Goal: Task Accomplishment & Management: Use online tool/utility

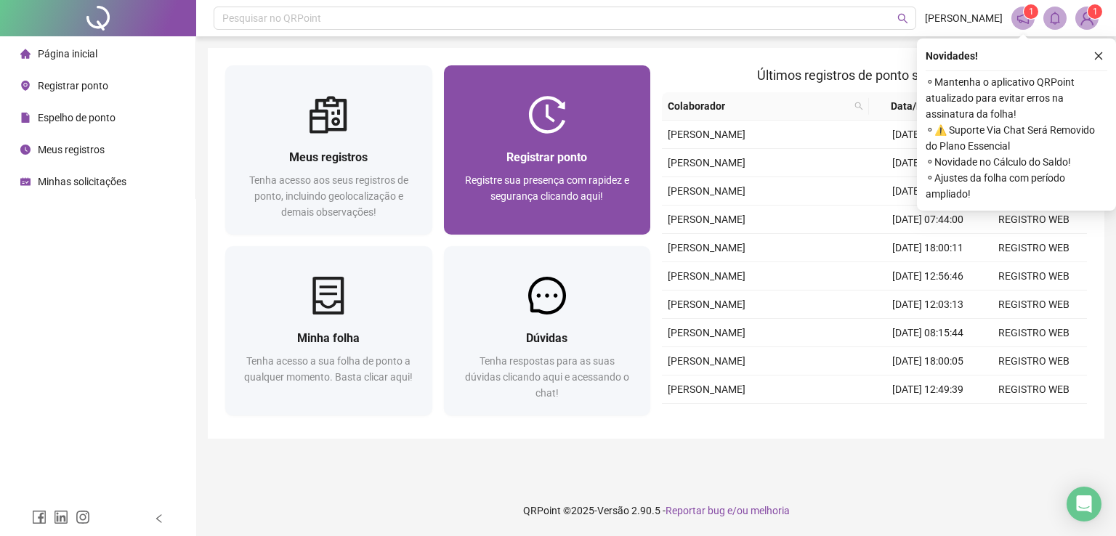
click at [604, 170] on div "Registrar ponto Registre sua presença com rapidez e segurança clicando aqui!" at bounding box center [547, 184] width 172 height 72
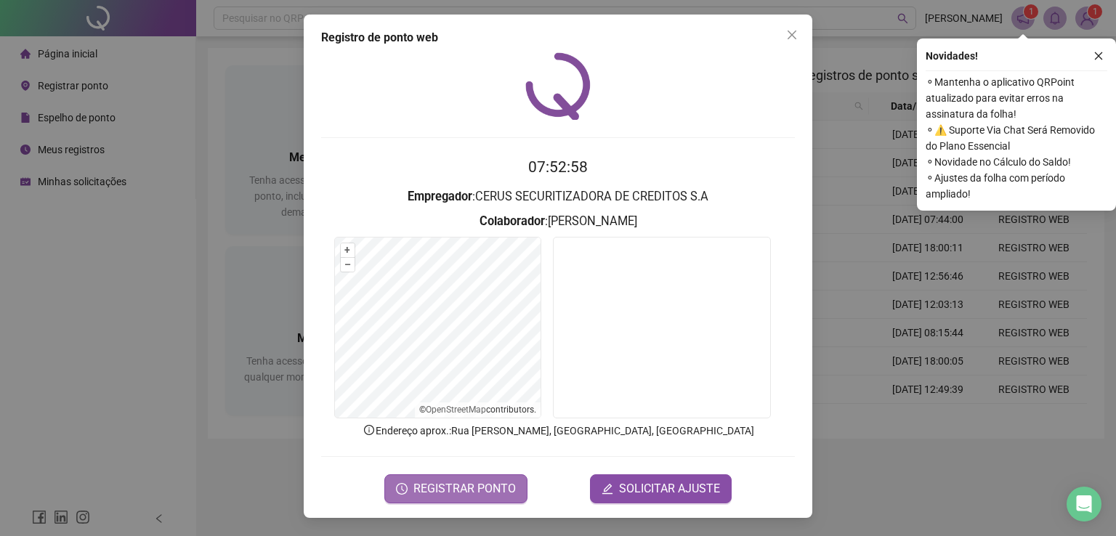
click at [463, 487] on span "REGISTRAR PONTO" at bounding box center [464, 488] width 102 height 17
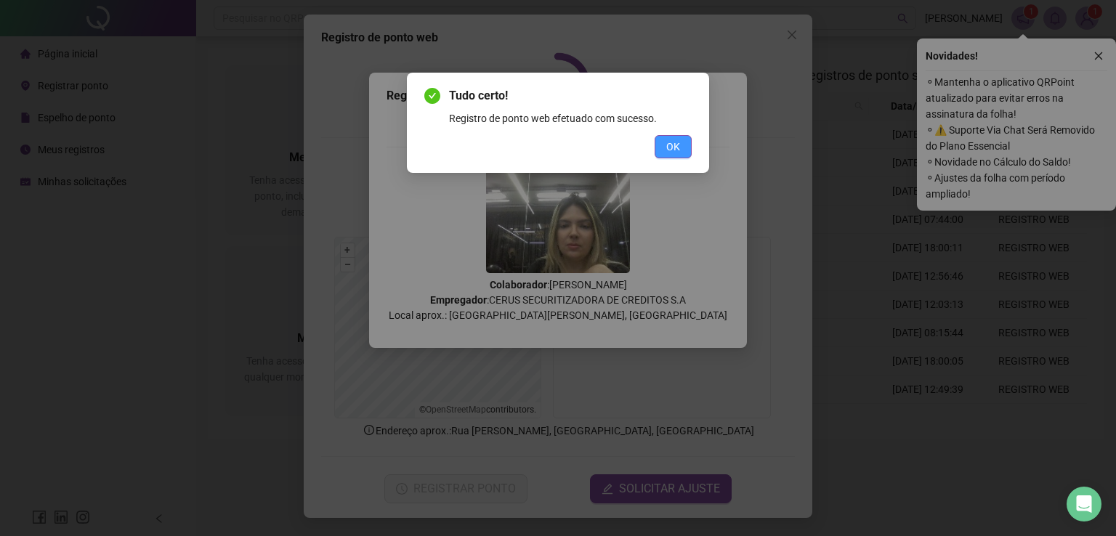
click at [677, 149] on span "OK" at bounding box center [673, 147] width 14 height 16
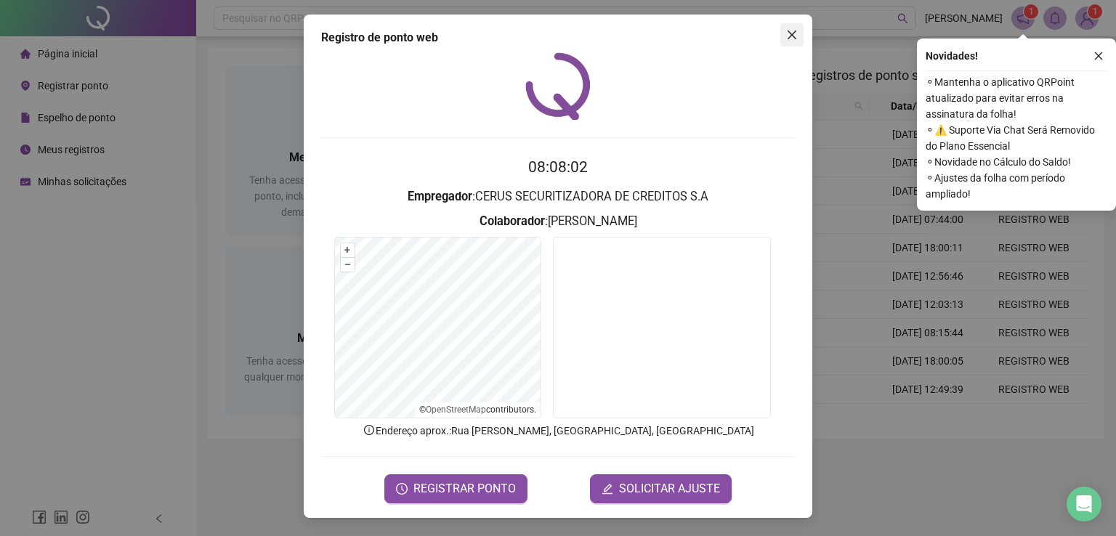
click at [789, 31] on icon "close" at bounding box center [792, 35] width 12 height 12
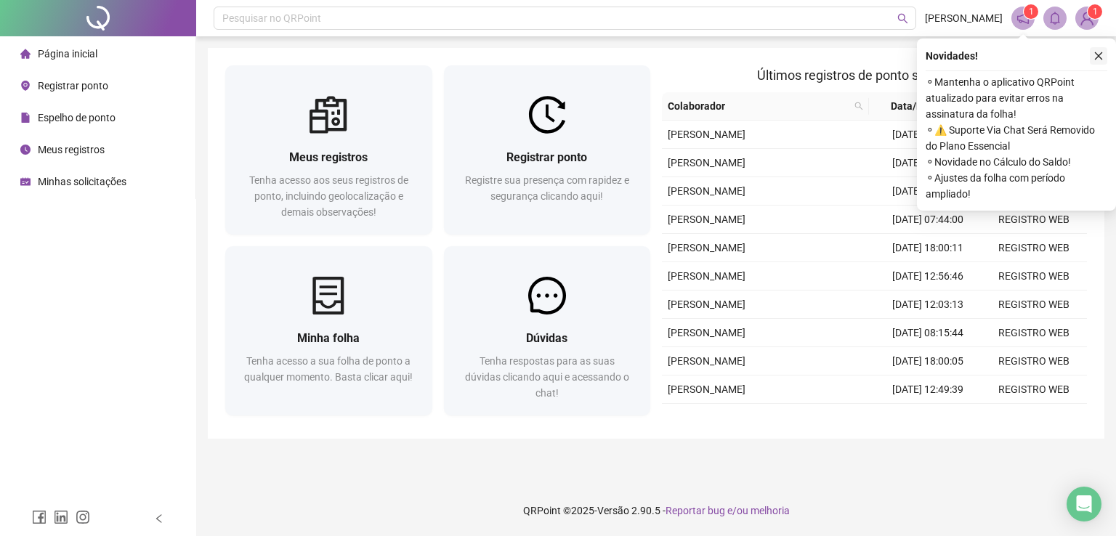
click at [1093, 56] on icon "close" at bounding box center [1098, 56] width 10 height 10
